Goal: Task Accomplishment & Management: Manage account settings

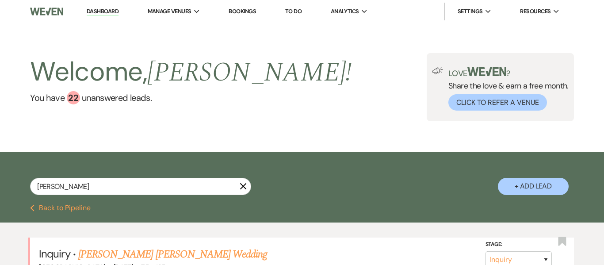
select select "2"
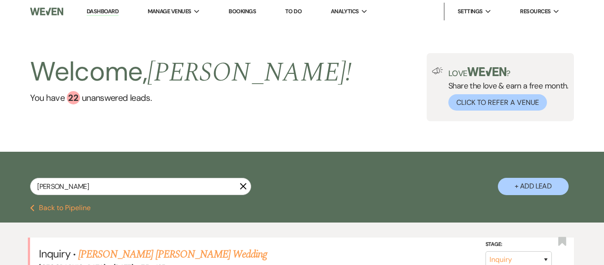
select select "8"
select select "11"
select select "2"
select select "8"
select select "5"
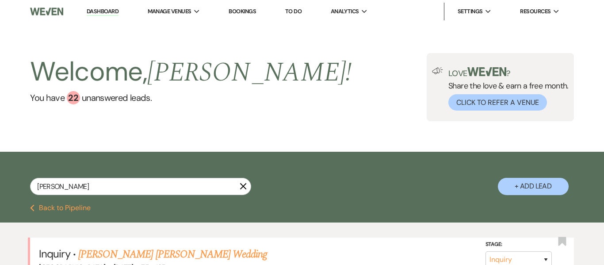
select select "8"
select select "5"
select select "8"
select select "5"
select select "8"
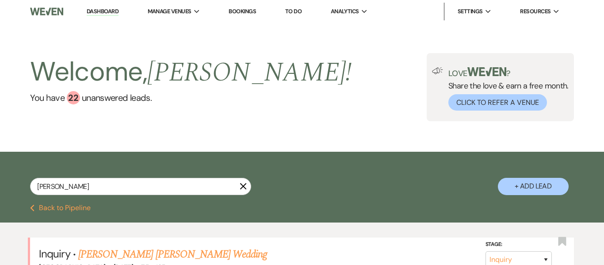
select select "8"
select select "5"
select select "6"
select select "8"
select select "5"
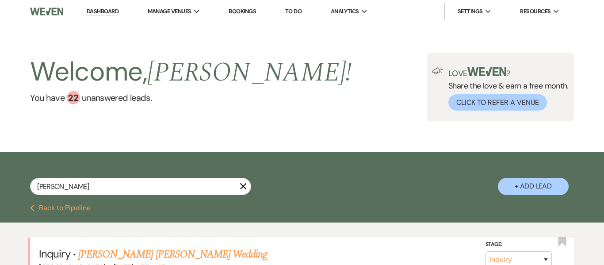
select select "8"
select select "6"
select select "8"
select select "5"
select select "8"
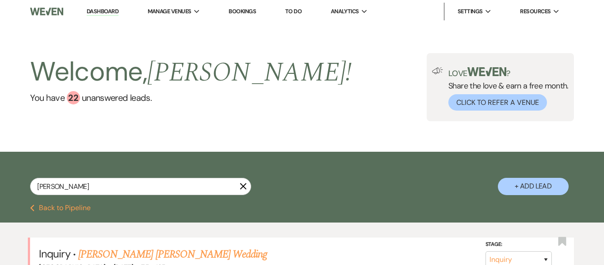
select select "7"
select select "8"
select select "5"
select select "8"
select select "5"
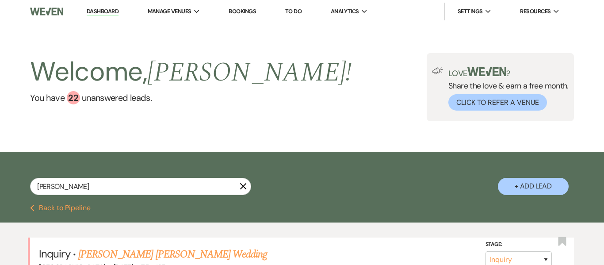
select select "4"
select select "8"
select select "5"
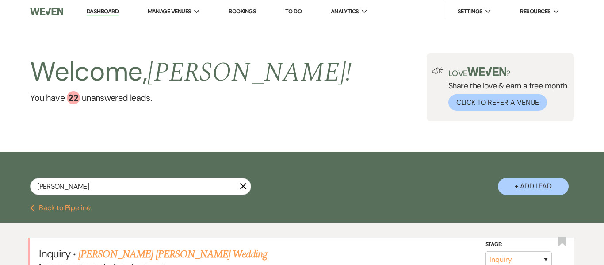
select select "8"
select select "7"
select select "8"
select select "6"
select select "8"
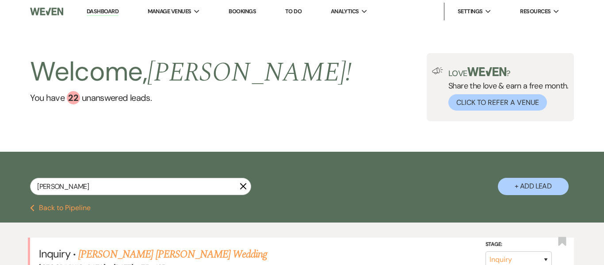
select select "5"
select select "8"
select select "5"
select select "8"
select select "5"
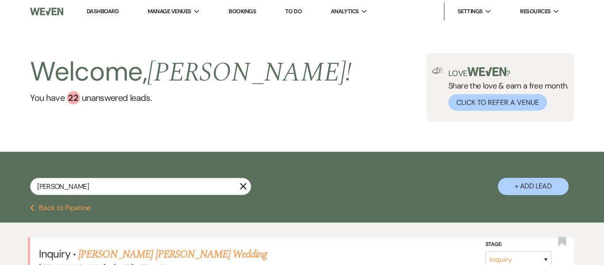
select select "8"
select select "5"
select select "8"
select select "6"
select select "8"
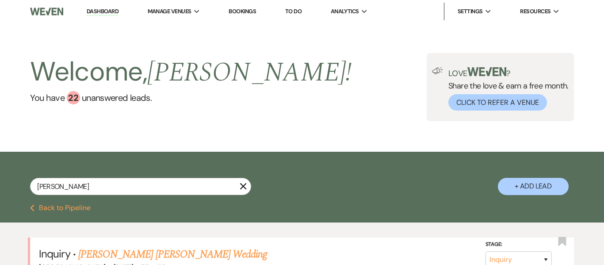
select select "1"
select select "8"
select select "5"
select select "8"
select select "5"
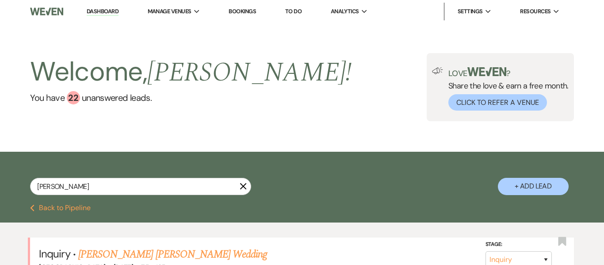
select select "8"
select select "1"
select select "8"
select select "7"
select select "8"
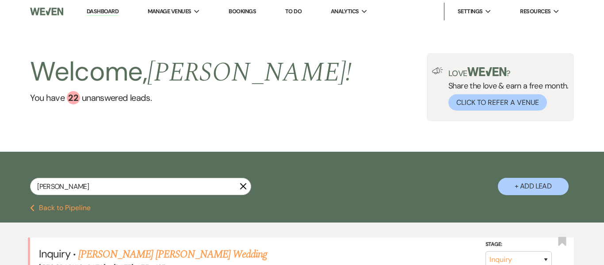
select select "8"
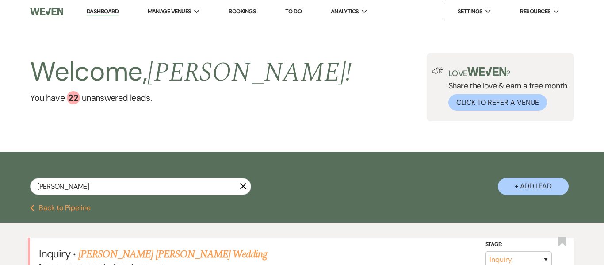
select select "8"
select select "5"
select select "8"
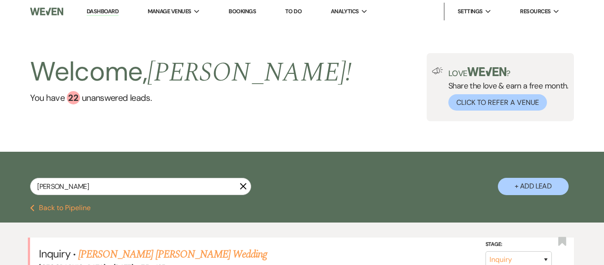
select select "8"
select select "5"
select select "8"
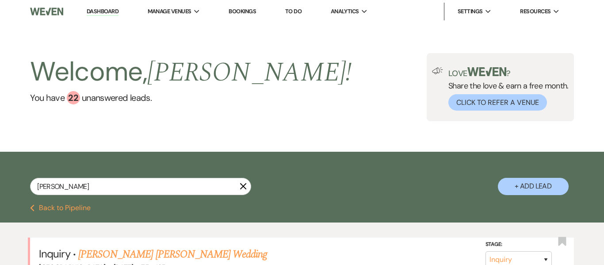
select select "8"
select select "5"
select select "8"
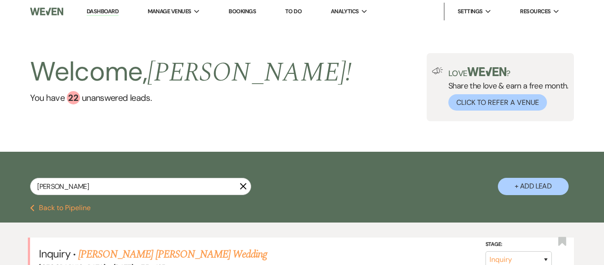
select select "8"
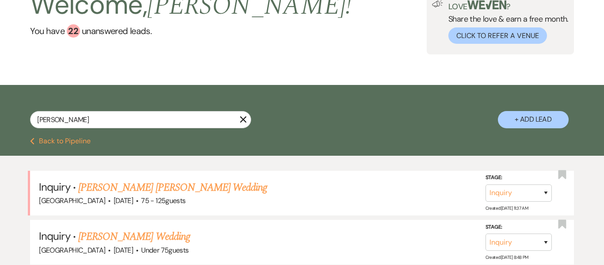
scroll to position [67, 0]
click at [244, 121] on icon "X" at bounding box center [243, 119] width 7 height 7
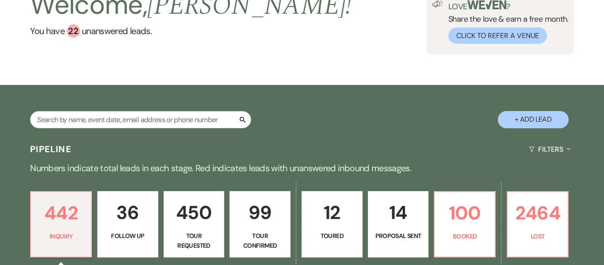
click at [463, 54] on div "Love ? Share the love & earn a free month. Click to Refer a Venue" at bounding box center [500, 20] width 147 height 68
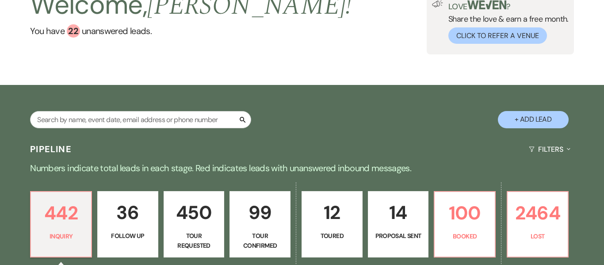
click at [463, 54] on div "Love ? Share the love & earn a free month. Click to Refer a Venue" at bounding box center [500, 20] width 147 height 68
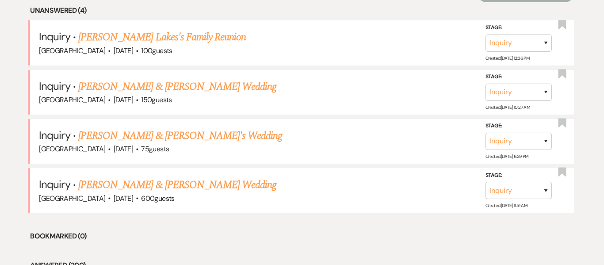
scroll to position [183, 0]
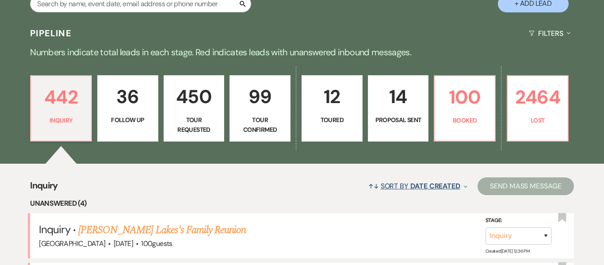
click at [461, 189] on button "↑↓ Sort By Date Created Expand" at bounding box center [418, 185] width 106 height 23
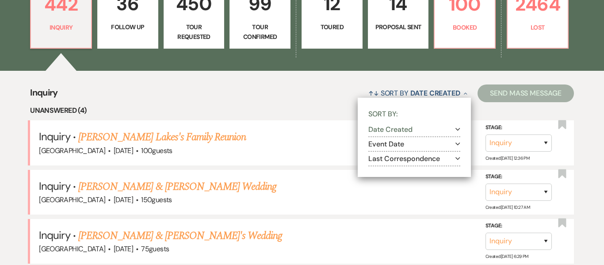
scroll to position [277, 0]
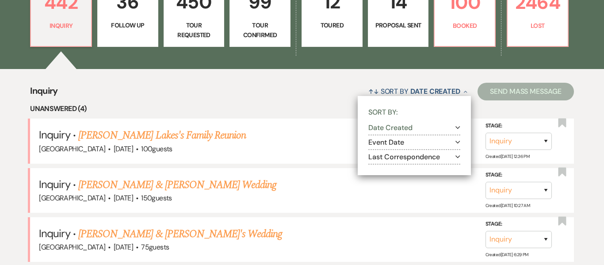
click at [456, 128] on icon "Expand" at bounding box center [458, 127] width 5 height 7
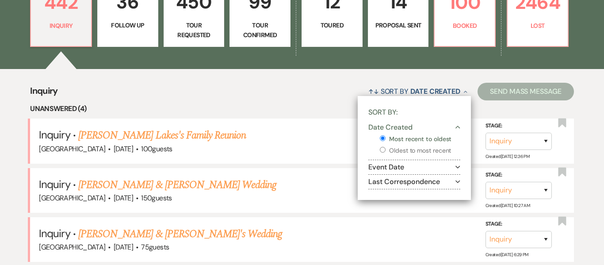
click at [329, 113] on li "Unanswered (4)" at bounding box center [302, 109] width 544 height 12
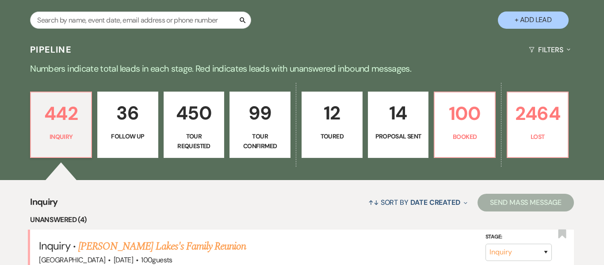
scroll to position [193, 0]
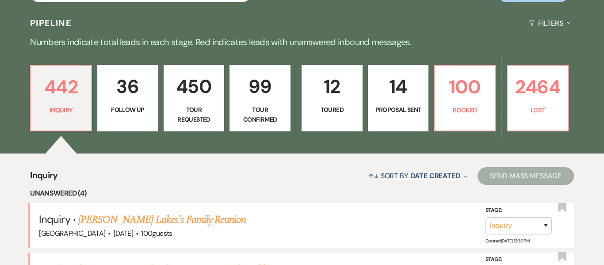
click at [464, 177] on icon "Expand" at bounding box center [466, 176] width 4 height 7
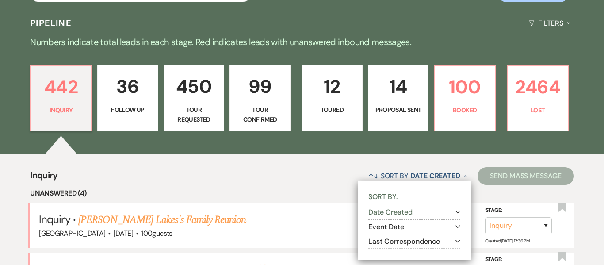
click at [298, 164] on div "↑↓ Sort By Date Created Collapse Sort By: Date Created Expand Event Date Expand…" at bounding box center [316, 175] width 516 height 23
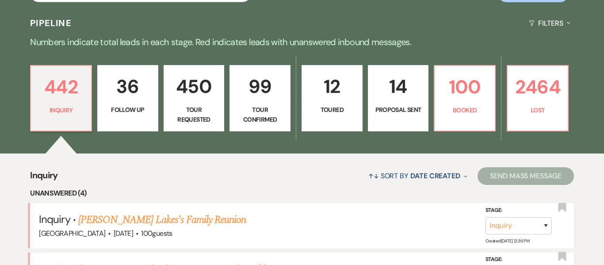
scroll to position [0, 0]
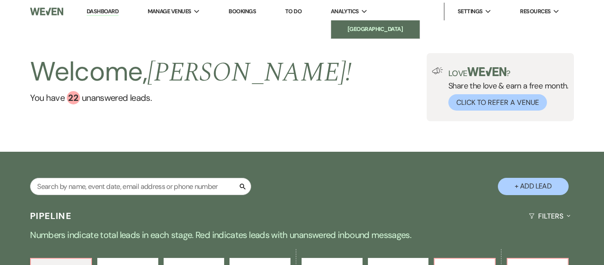
click at [370, 28] on li "[GEOGRAPHIC_DATA]" at bounding box center [376, 29] width 80 height 9
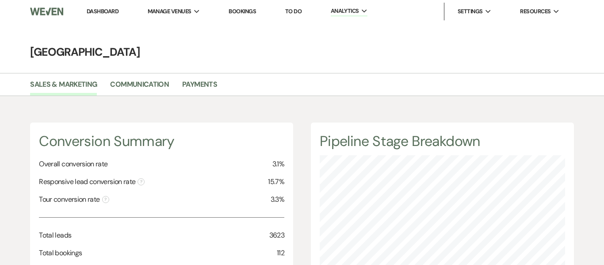
click at [108, 11] on link "Dashboard" at bounding box center [103, 12] width 32 height 8
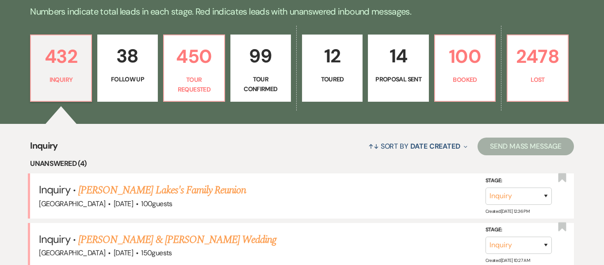
scroll to position [225, 0]
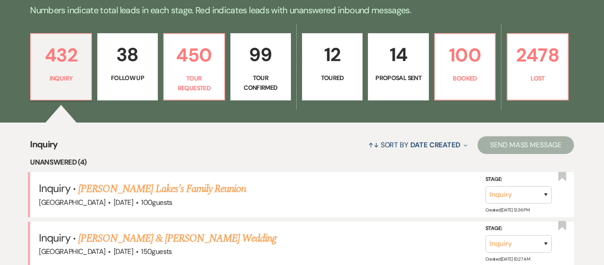
click at [124, 65] on p "38" at bounding box center [127, 55] width 49 height 30
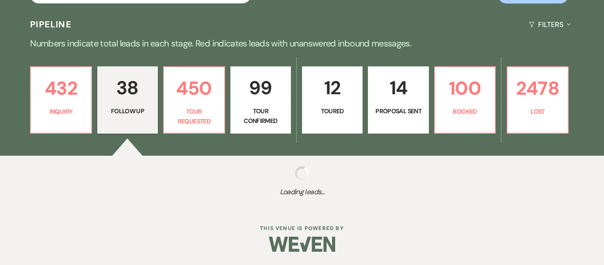
select select "9"
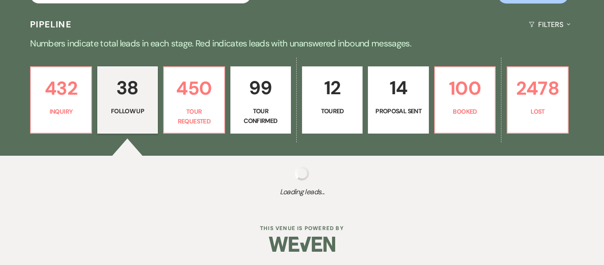
select select "9"
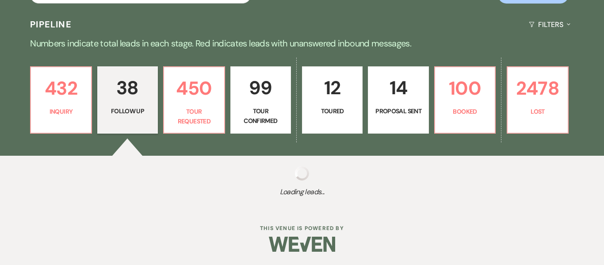
select select "9"
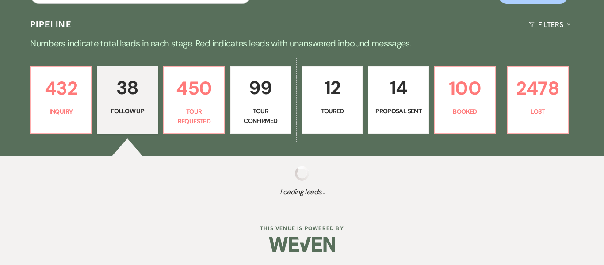
select select "9"
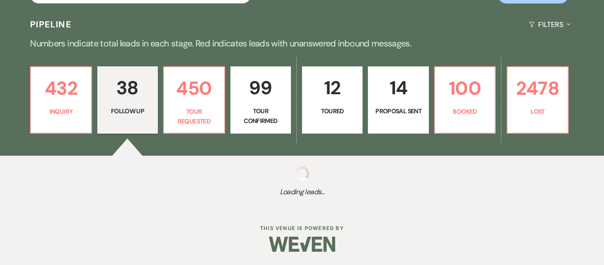
select select "9"
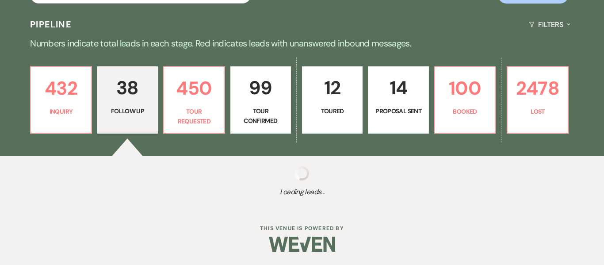
select select "9"
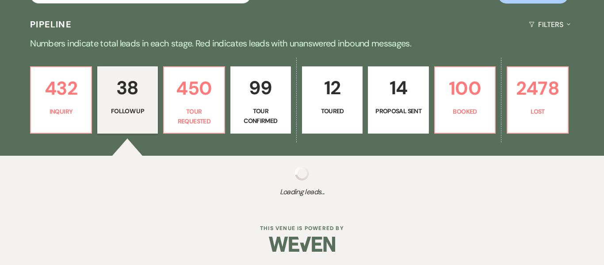
select select "9"
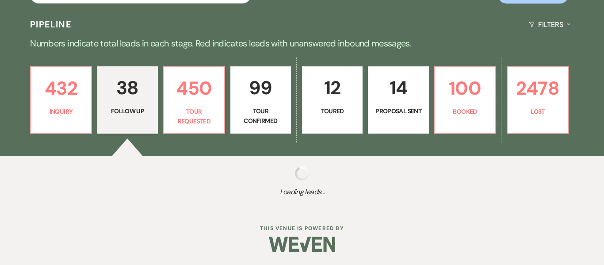
select select "9"
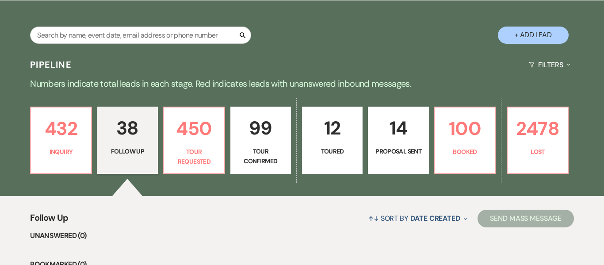
scroll to position [146, 0]
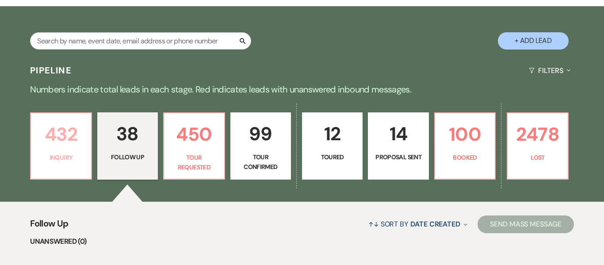
click at [58, 132] on p "432" at bounding box center [60, 134] width 49 height 30
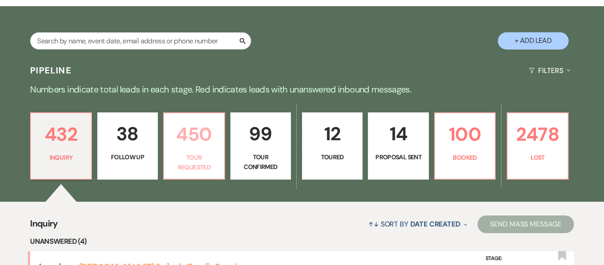
scroll to position [357, 0]
